Goal: Transaction & Acquisition: Donate

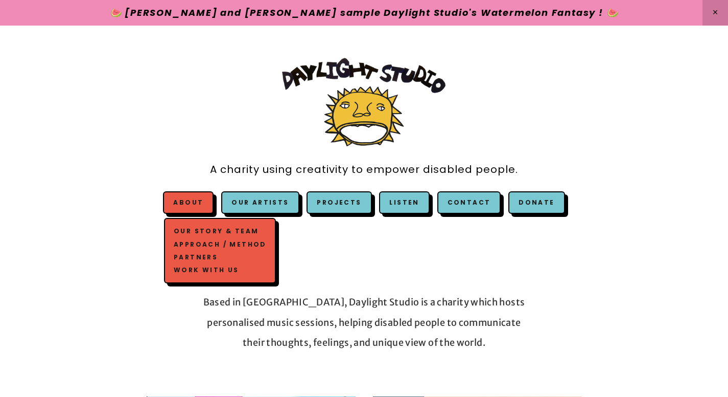
click at [198, 232] on link "Our Story & Team" at bounding box center [220, 231] width 98 height 13
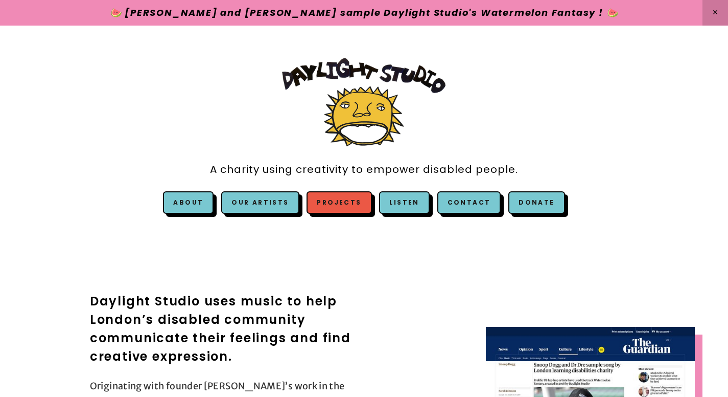
click at [350, 211] on link "Projects" at bounding box center [339, 202] width 65 height 22
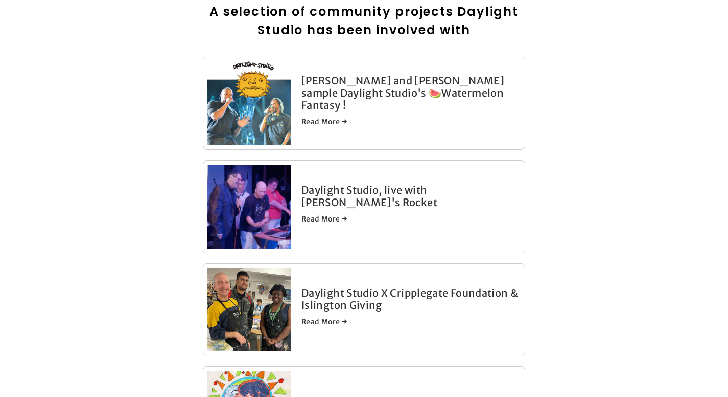
scroll to position [291, 0]
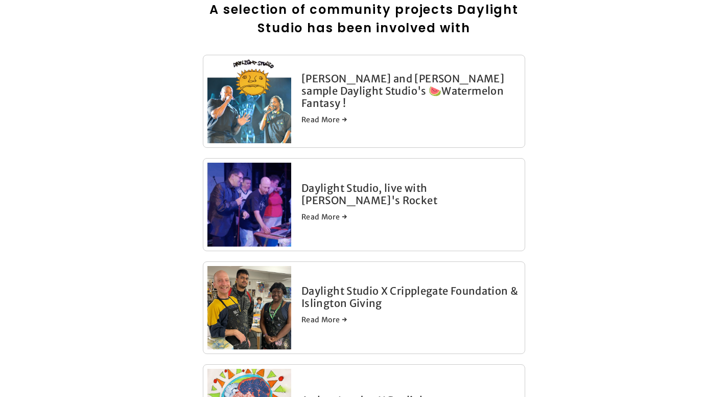
click at [438, 192] on link "Daylight Studio, live with Robyn's Rocket" at bounding box center [370, 193] width 136 height 25
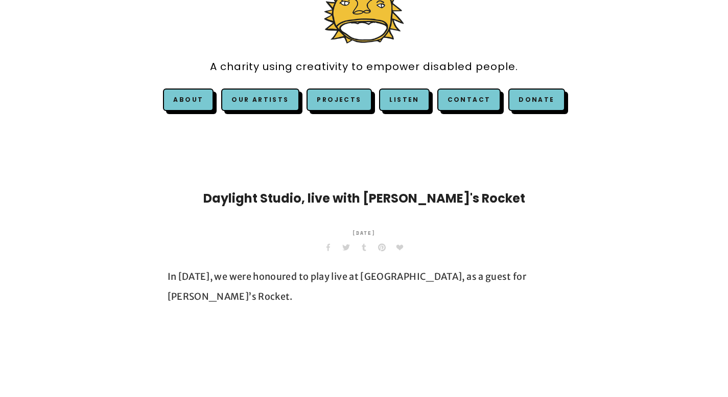
scroll to position [90, 0]
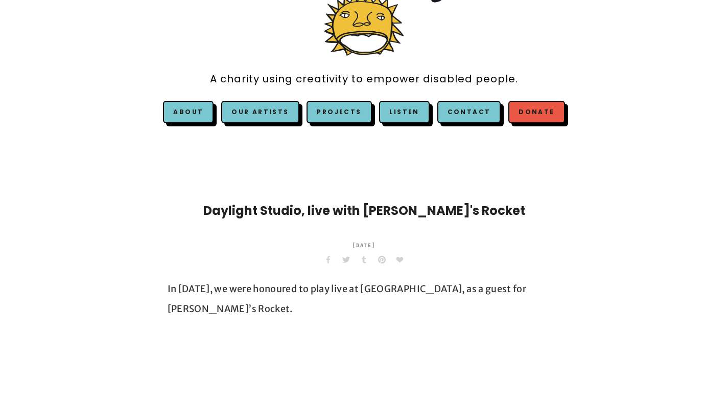
click at [517, 112] on link "Donate" at bounding box center [537, 112] width 56 height 22
